Goal: Information Seeking & Learning: Learn about a topic

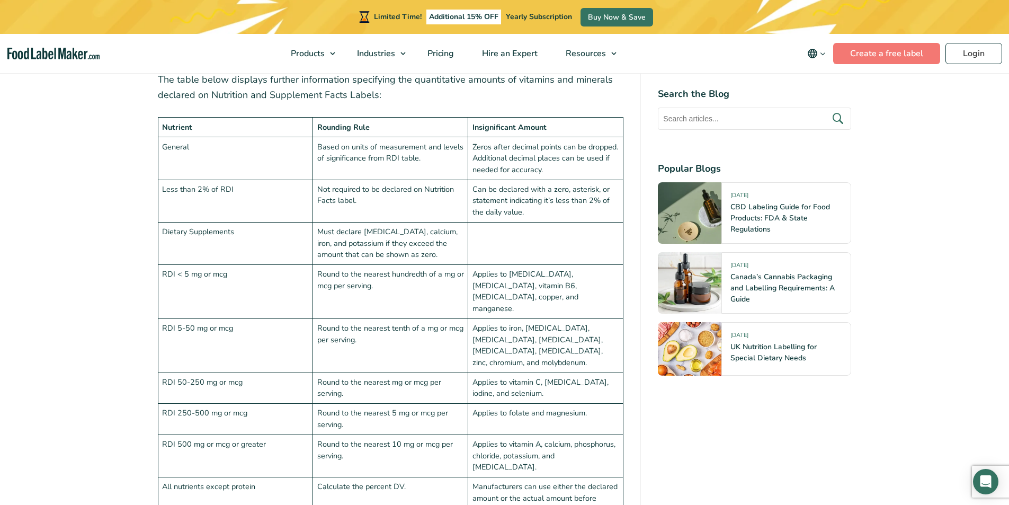
scroll to position [2436, 0]
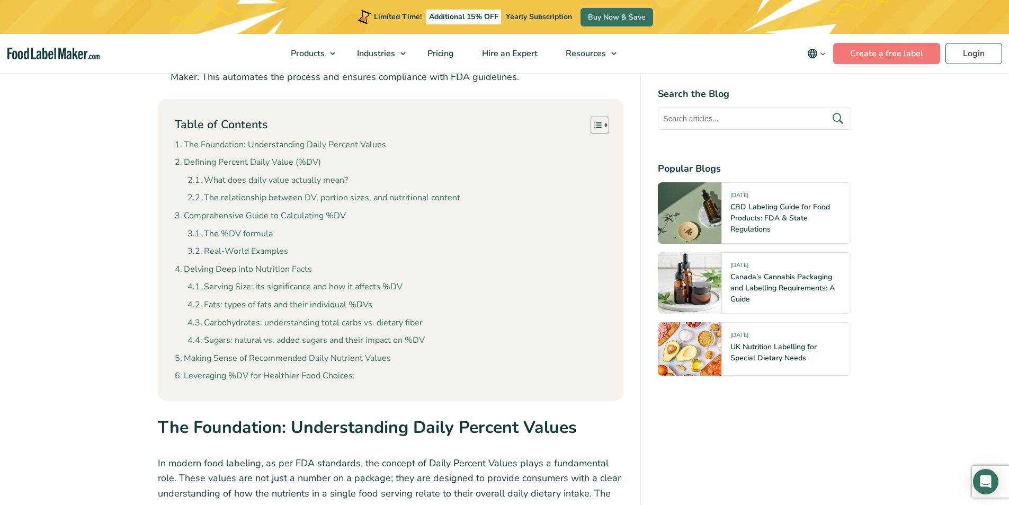
scroll to position [847, 0]
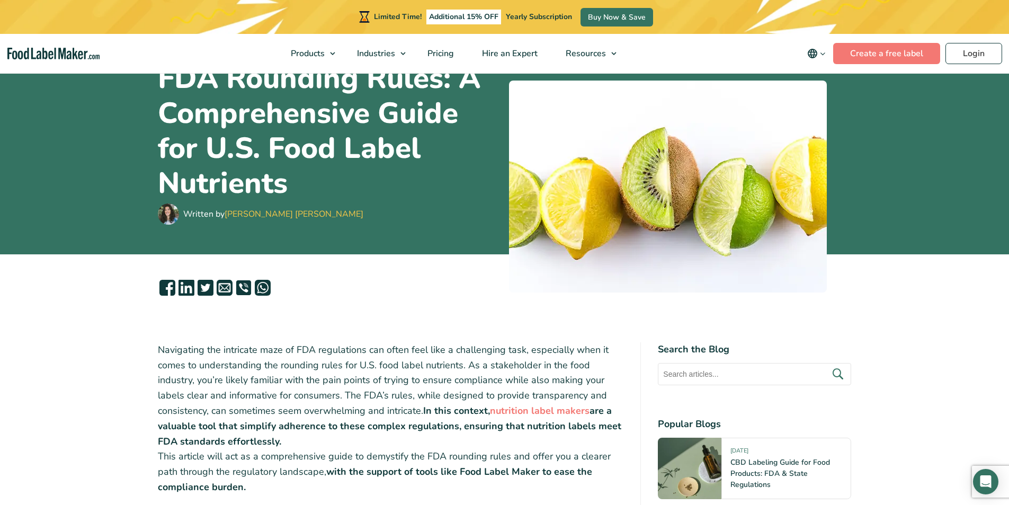
scroll to position [89, 0]
